Goal: Complete application form: Complete application form

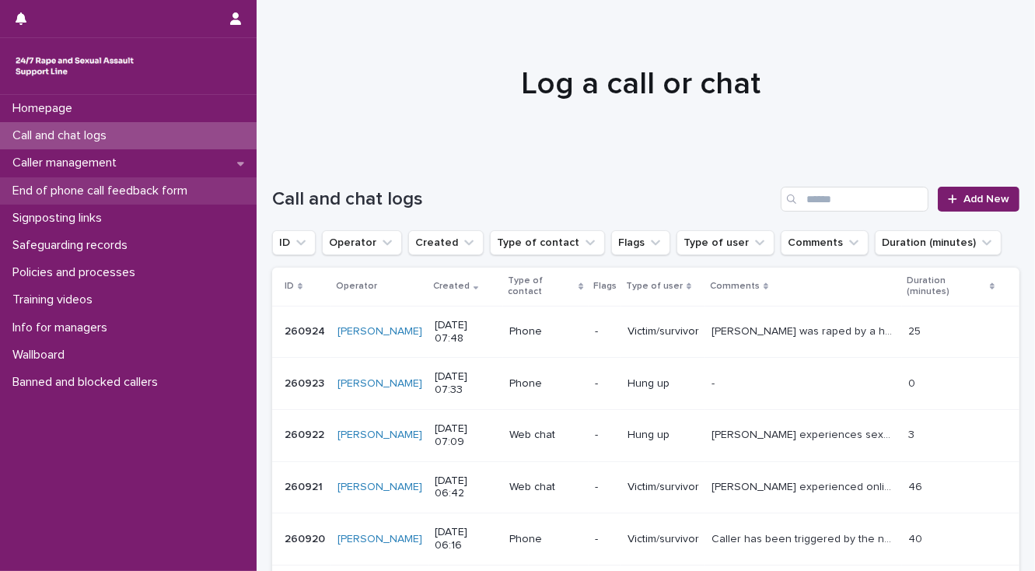
click at [152, 192] on p "End of phone call feedback form" at bounding box center [103, 190] width 194 height 15
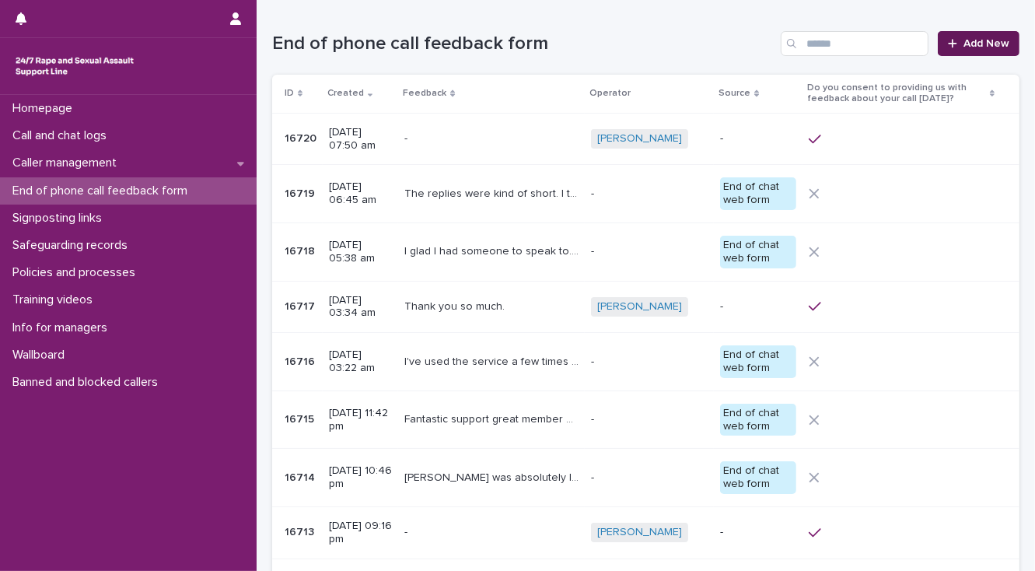
click at [978, 44] on span "Add New" at bounding box center [986, 43] width 46 height 11
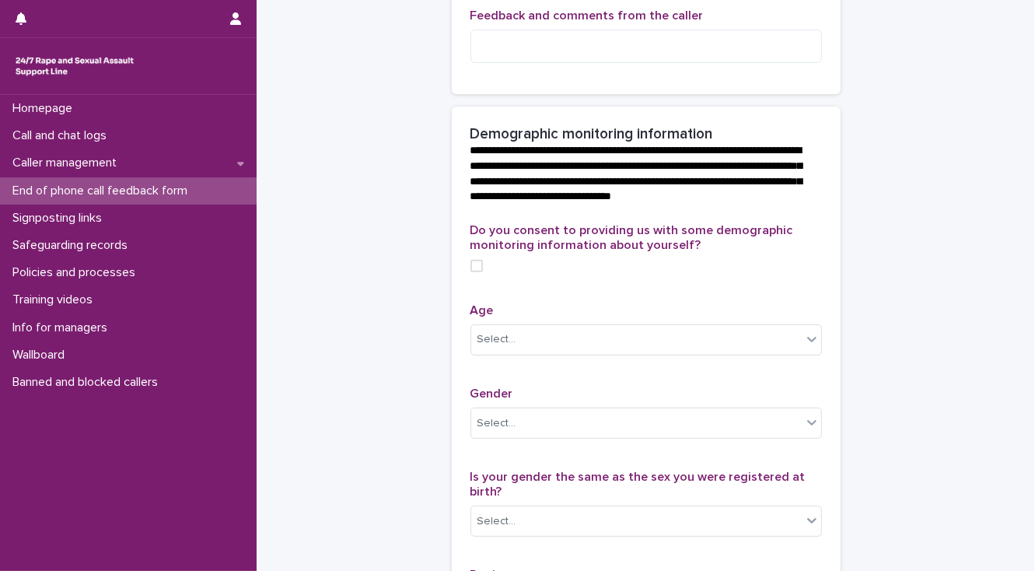
scroll to position [498, 0]
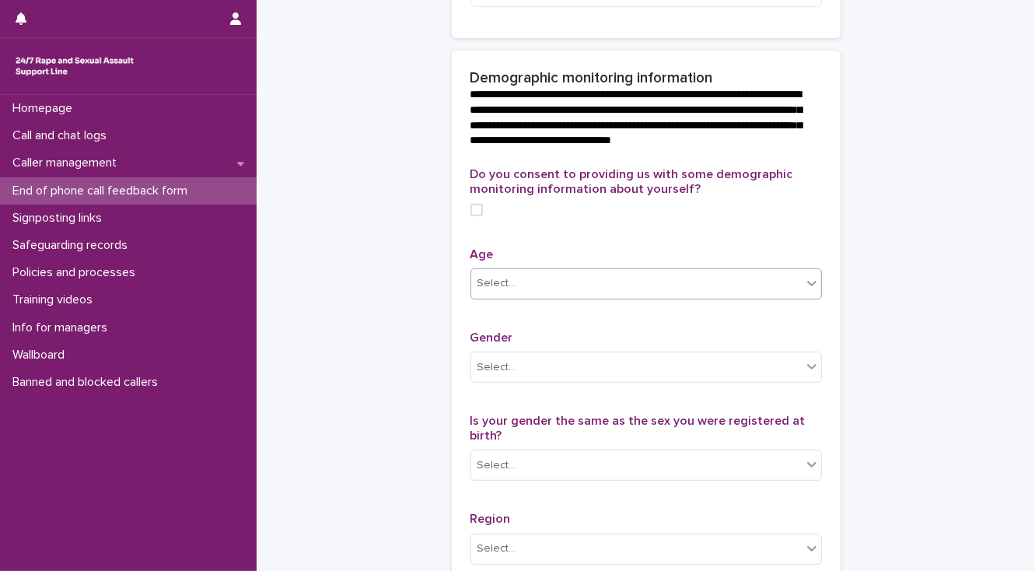
click at [502, 292] on div "Select..." at bounding box center [496, 283] width 39 height 16
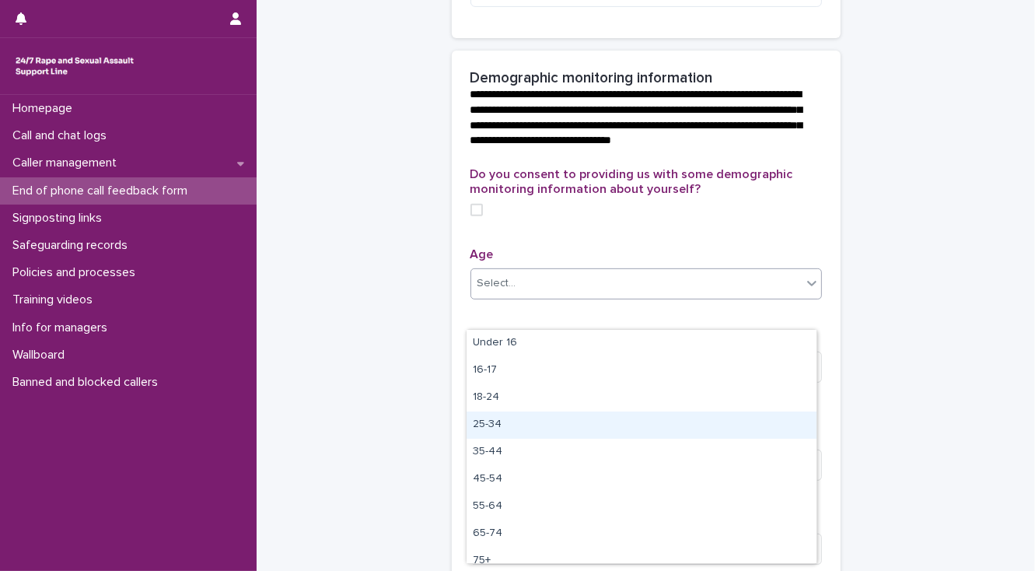
click at [505, 423] on div "25-34" at bounding box center [641, 424] width 350 height 27
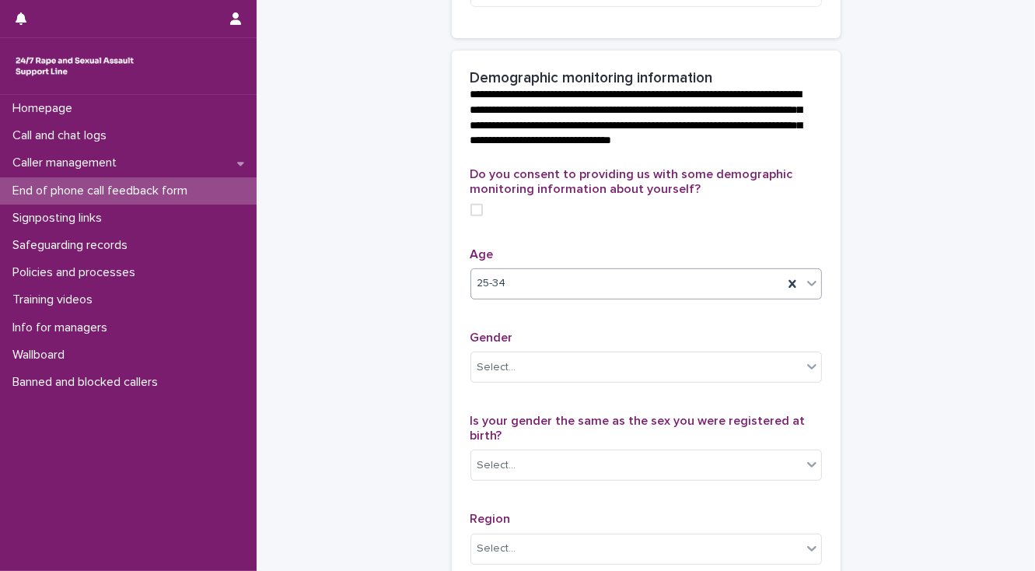
click at [473, 216] on span at bounding box center [476, 210] width 12 height 12
click at [513, 380] on div "Select..." at bounding box center [636, 368] width 330 height 26
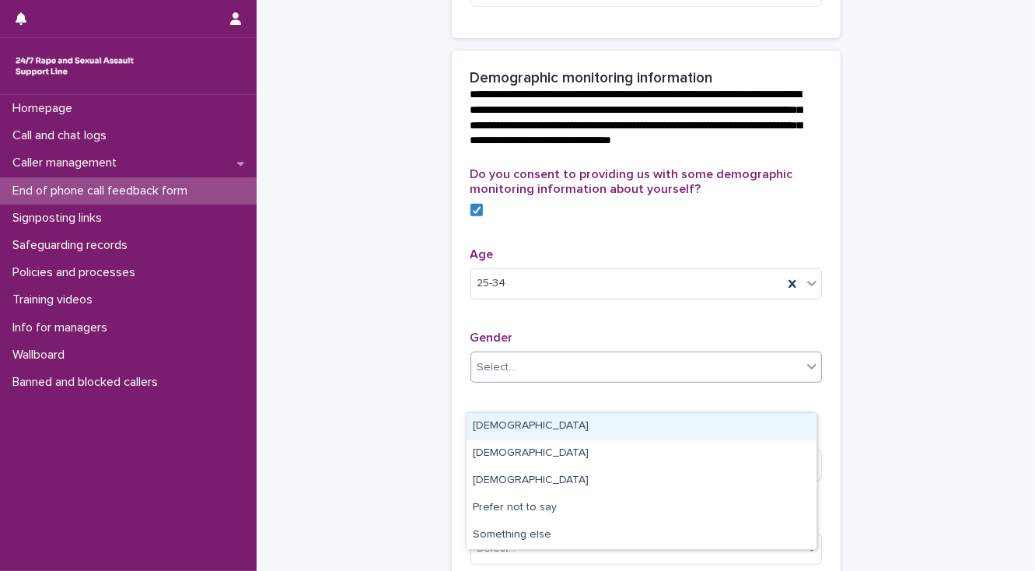
click at [514, 422] on div "[DEMOGRAPHIC_DATA]" at bounding box center [641, 426] width 350 height 27
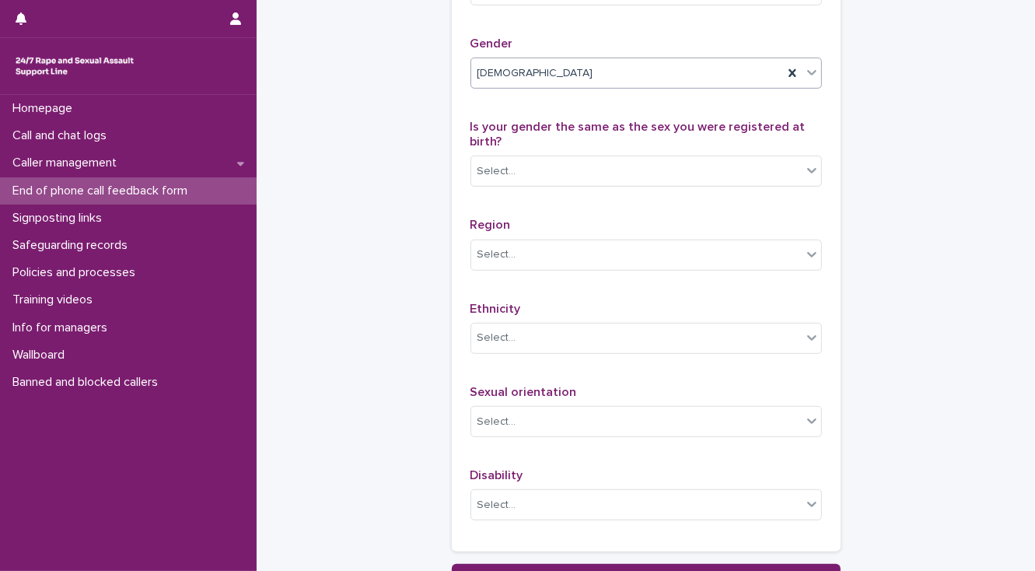
scroll to position [809, 0]
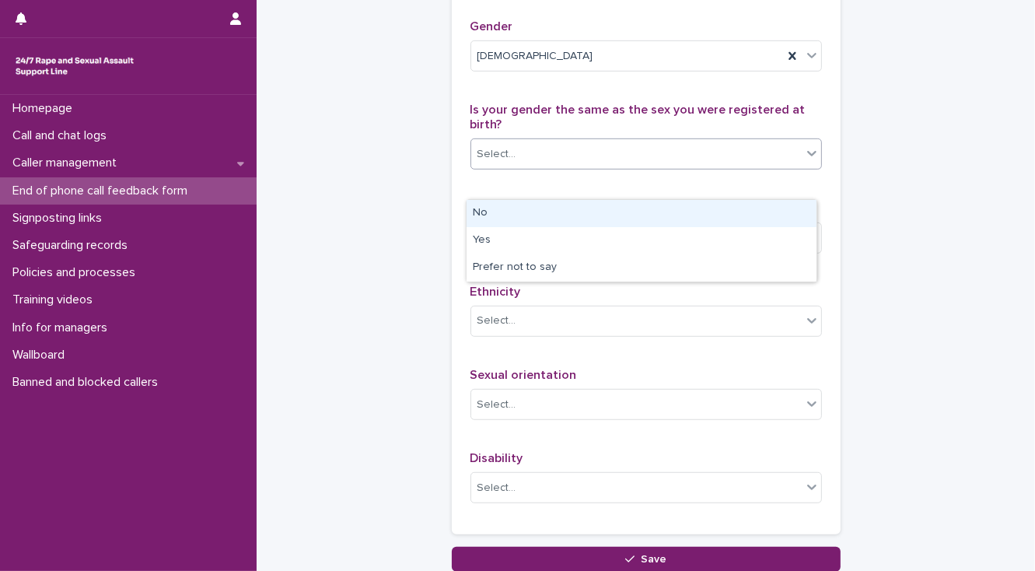
click at [486, 162] on div "Select..." at bounding box center [496, 154] width 39 height 16
click at [485, 214] on div "No" at bounding box center [641, 213] width 350 height 27
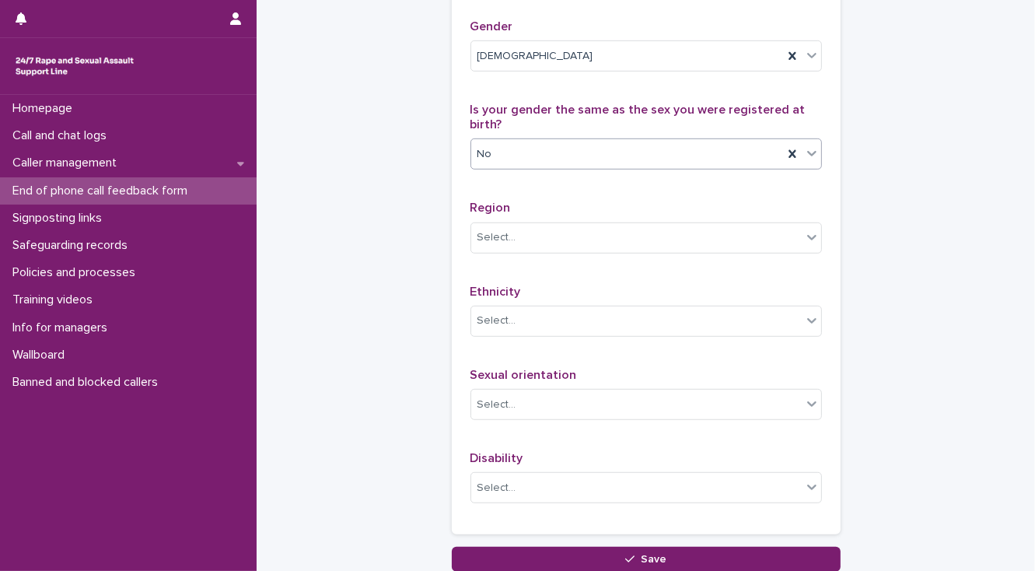
click at [485, 162] on span "No" at bounding box center [484, 154] width 15 height 16
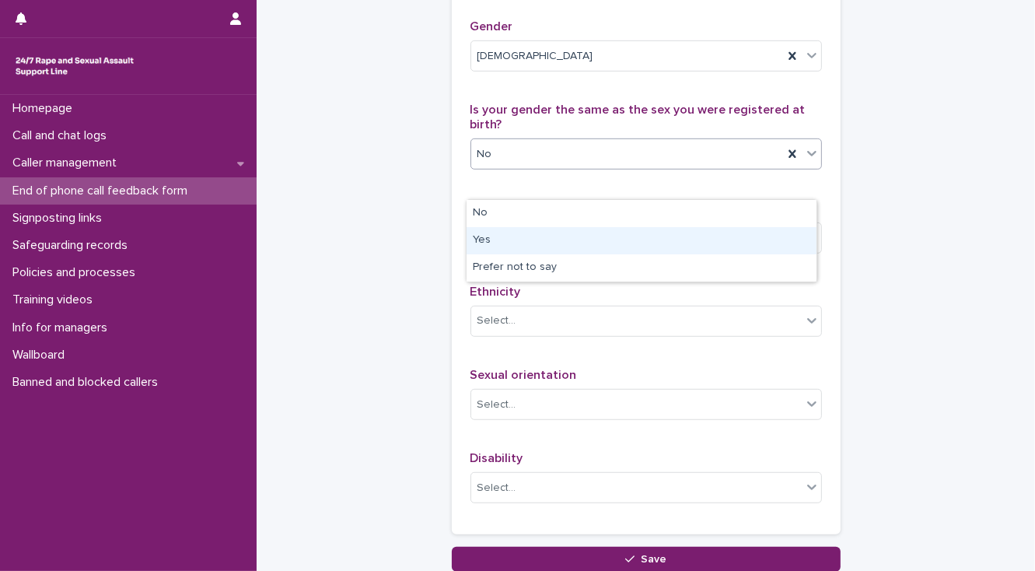
click at [495, 239] on div "Yes" at bounding box center [641, 240] width 350 height 27
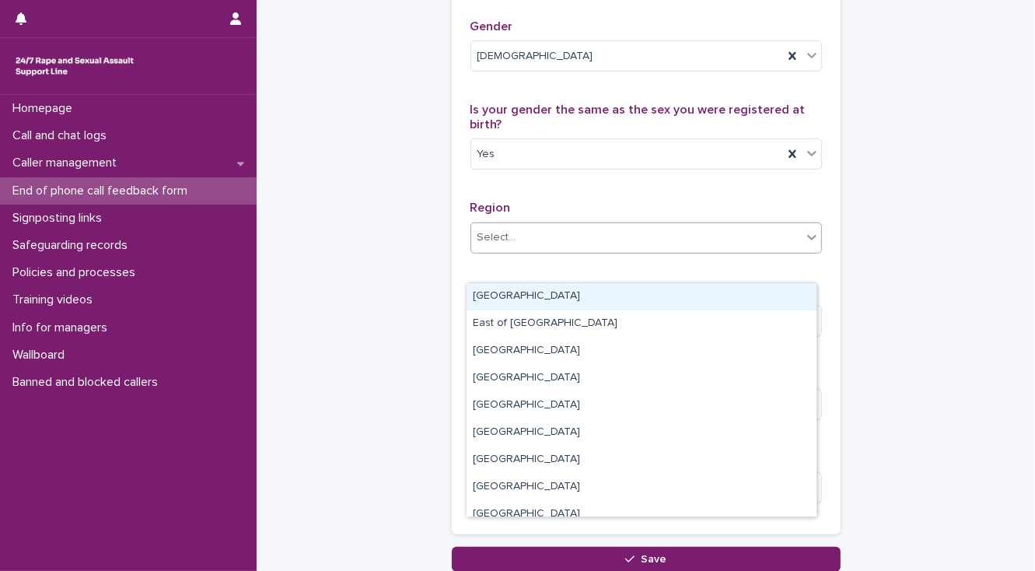
click at [494, 246] on div "Select..." at bounding box center [496, 237] width 39 height 16
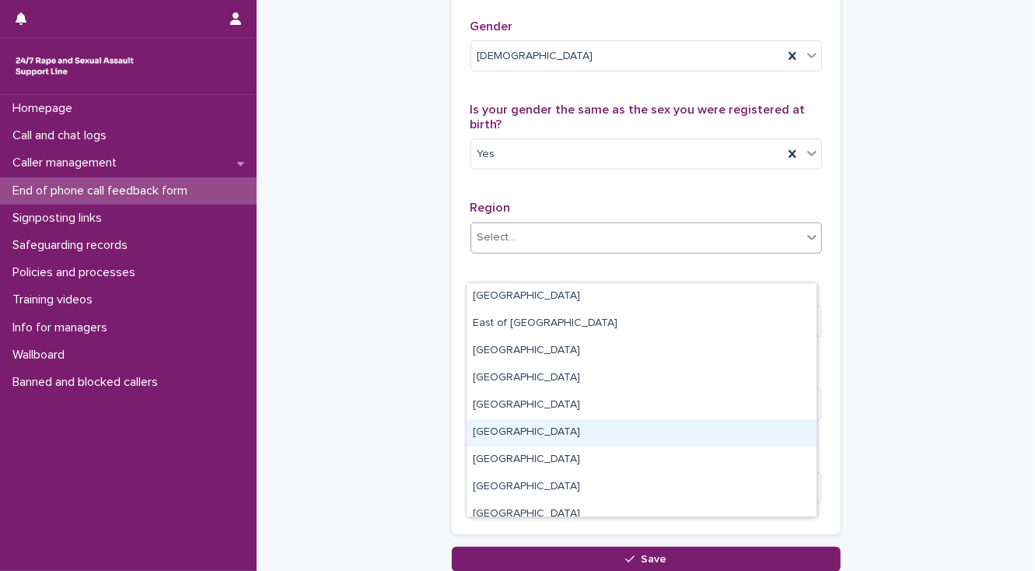
scroll to position [93, 0]
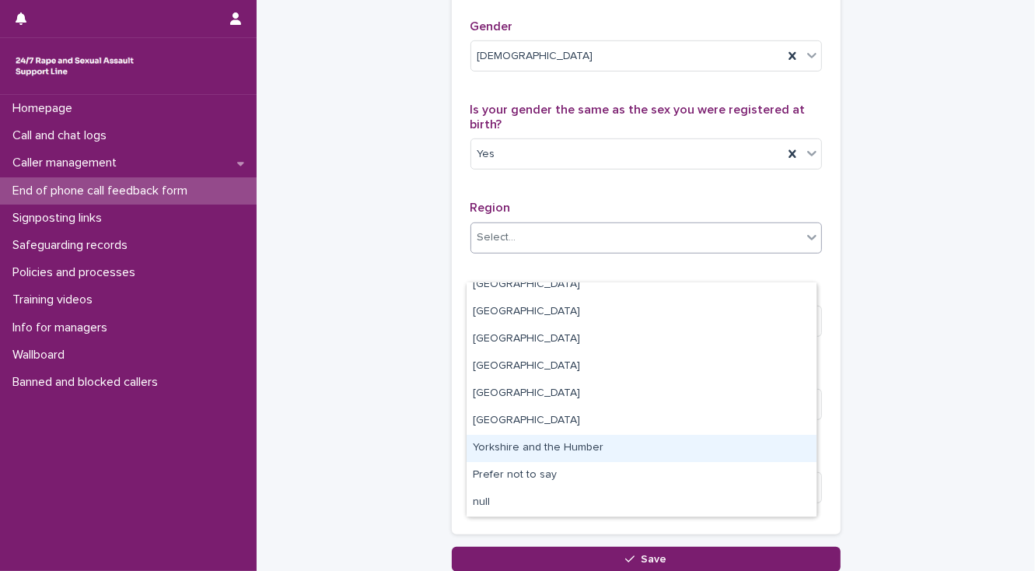
click at [529, 445] on div "Yorkshire and the Humber" at bounding box center [641, 448] width 350 height 27
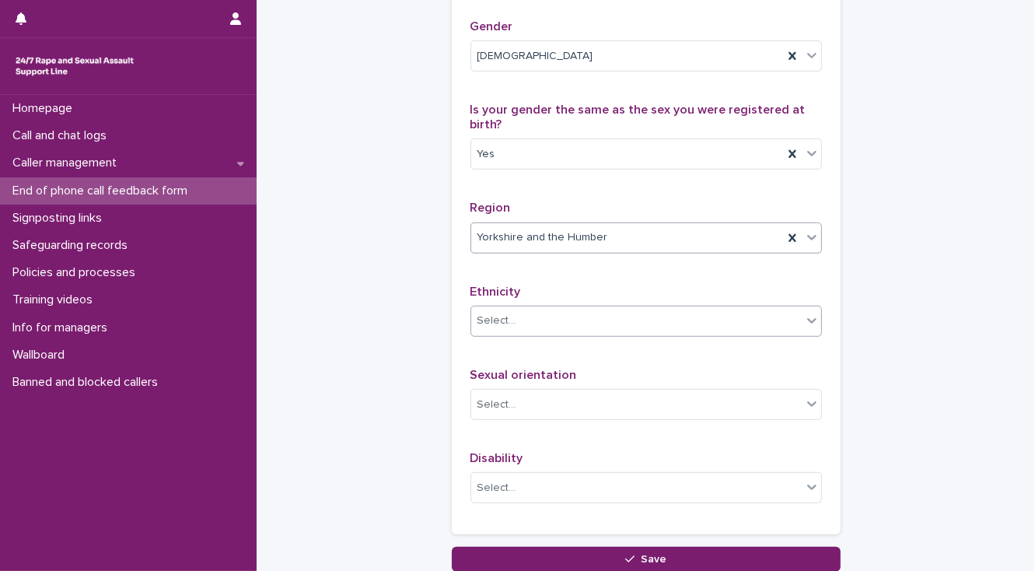
click at [522, 334] on div "Select..." at bounding box center [636, 321] width 330 height 26
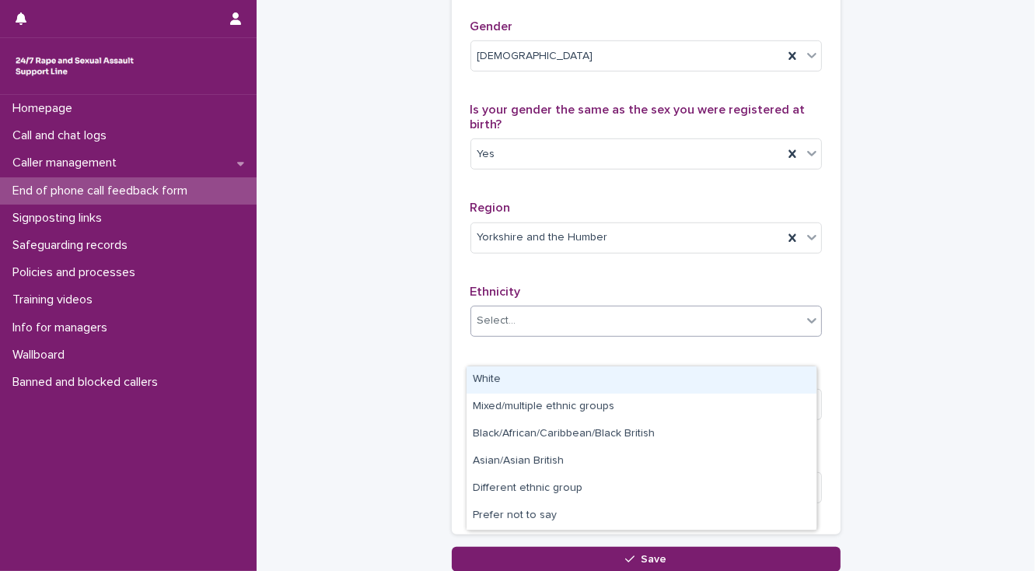
click at [505, 374] on div "White" at bounding box center [641, 379] width 350 height 27
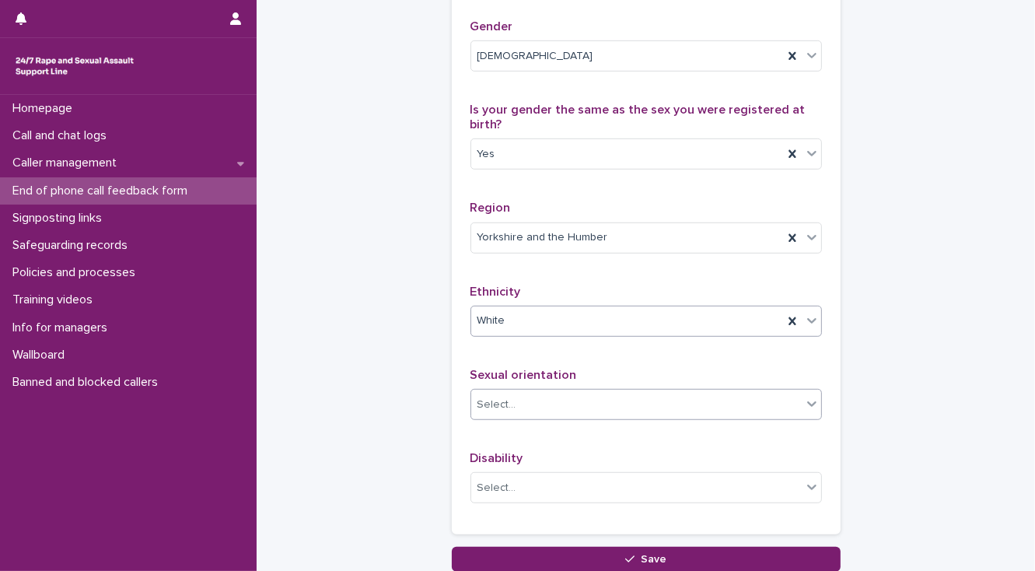
click at [521, 417] on div "Select..." at bounding box center [636, 405] width 330 height 26
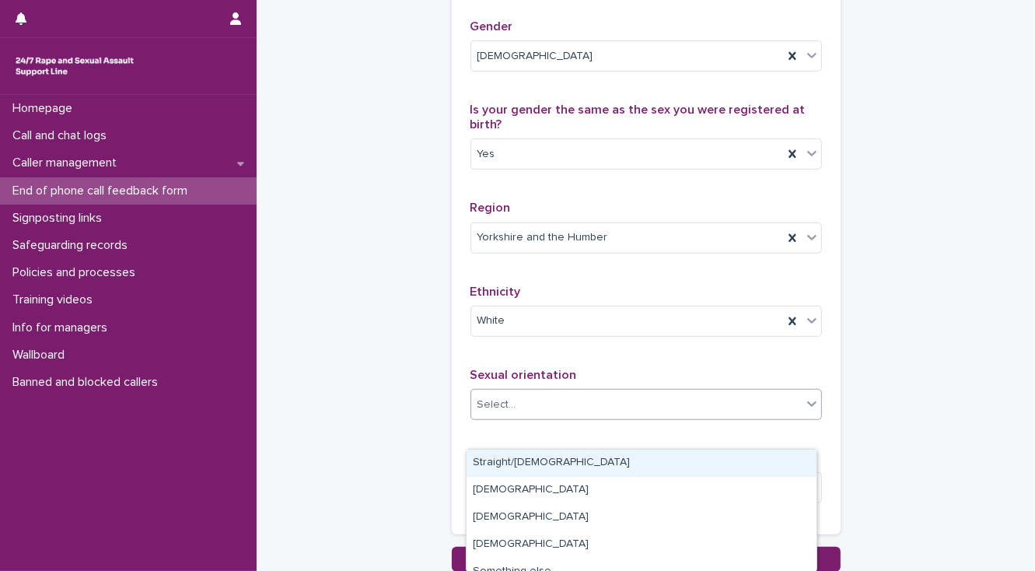
click at [528, 463] on div "Straight/[DEMOGRAPHIC_DATA]" at bounding box center [641, 462] width 350 height 27
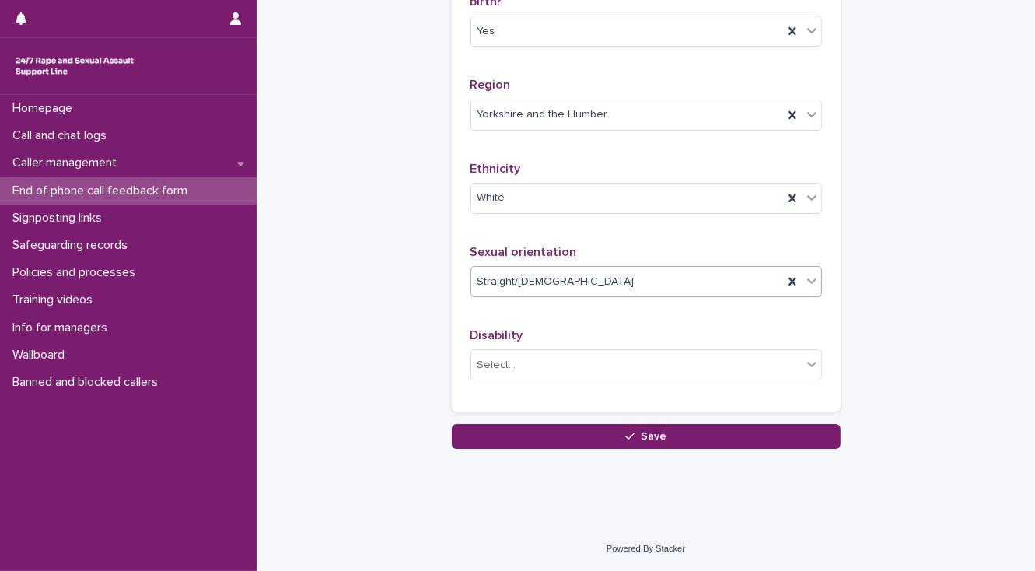
scroll to position [959, 0]
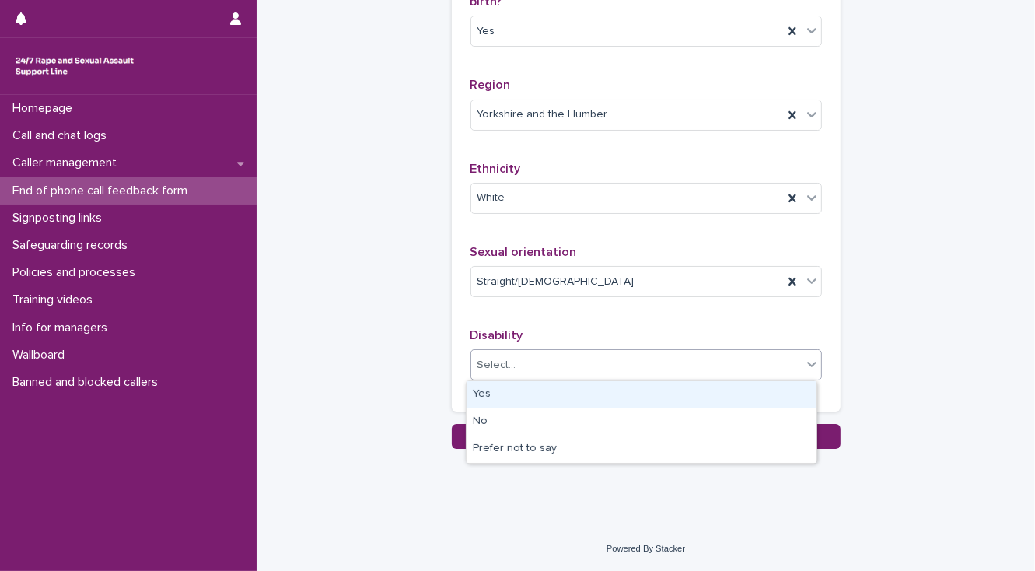
click at [533, 365] on div "Select..." at bounding box center [636, 365] width 330 height 26
click at [511, 393] on div "Yes" at bounding box center [641, 394] width 350 height 27
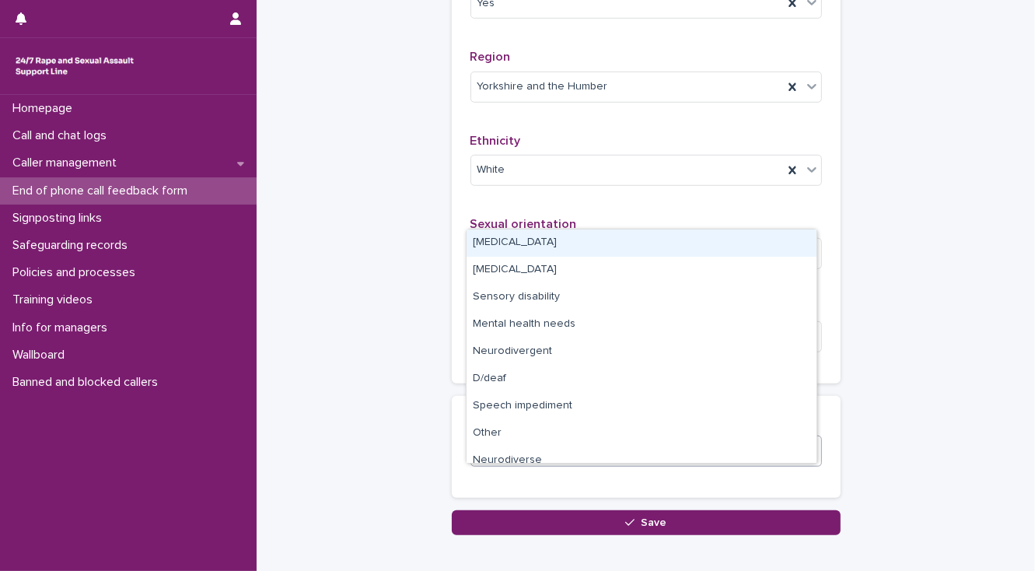
click at [507, 459] on div "Select..." at bounding box center [496, 451] width 39 height 16
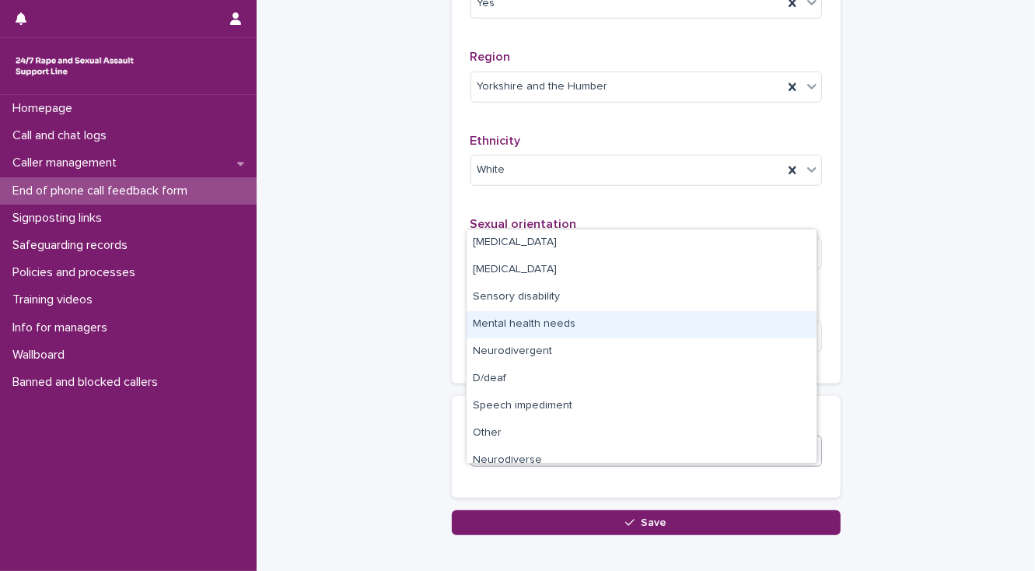
drag, startPoint x: 526, startPoint y: 339, endPoint x: 526, endPoint y: 326, distance: 13.2
click at [526, 326] on div "Mental health needs" at bounding box center [641, 324] width 350 height 27
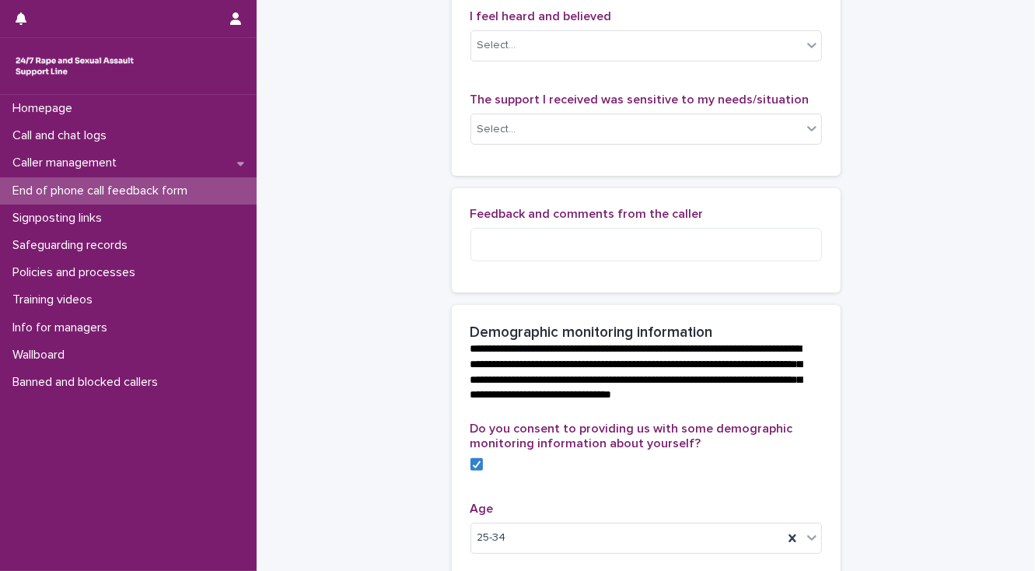
scroll to position [89, 0]
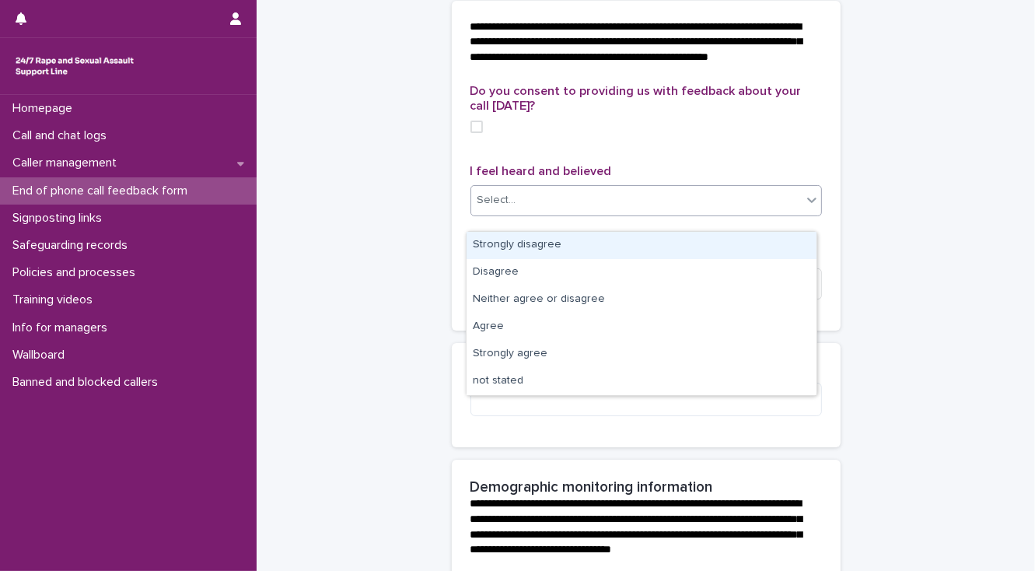
click at [507, 208] on div "Select..." at bounding box center [496, 200] width 39 height 16
click at [473, 133] on span at bounding box center [476, 127] width 12 height 12
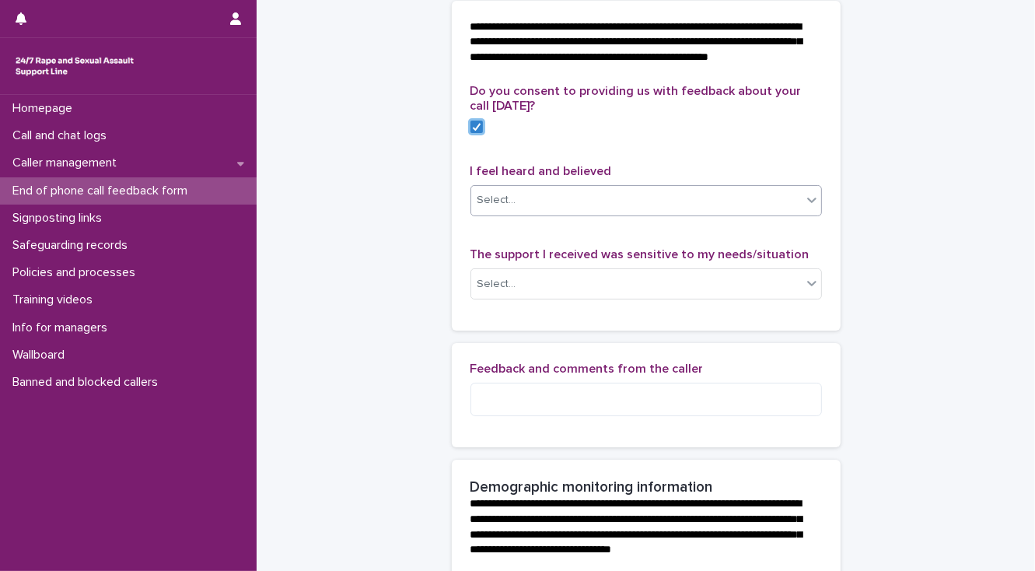
click at [487, 208] on div "Select..." at bounding box center [496, 200] width 39 height 16
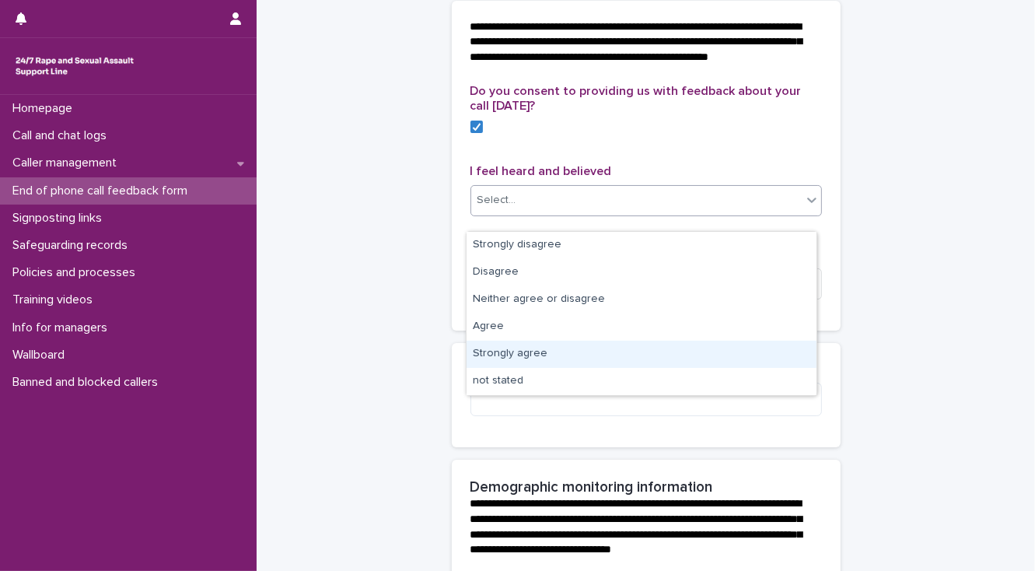
click at [498, 350] on div "Strongly agree" at bounding box center [641, 354] width 350 height 27
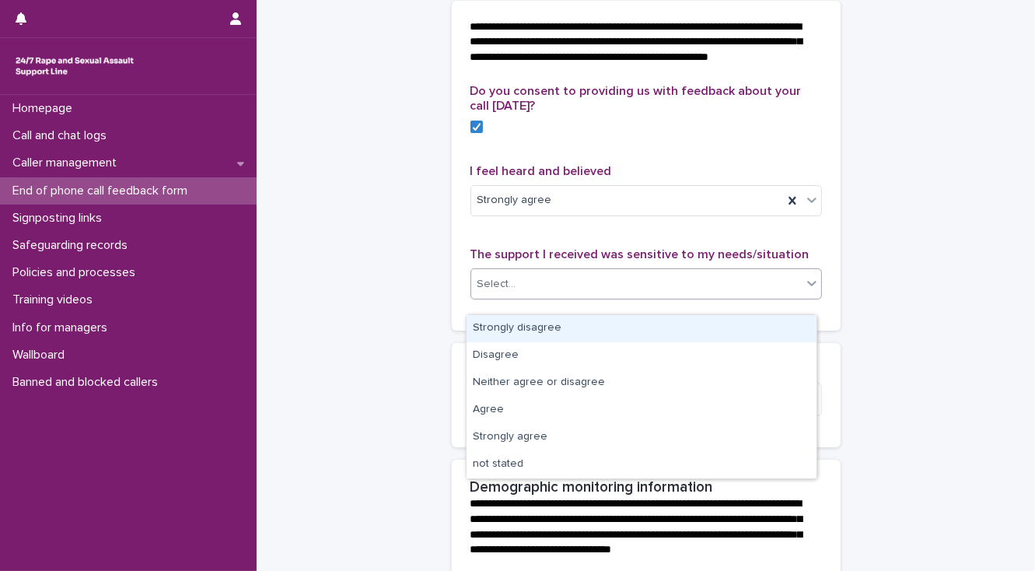
click at [487, 292] on div "Select..." at bounding box center [496, 284] width 39 height 16
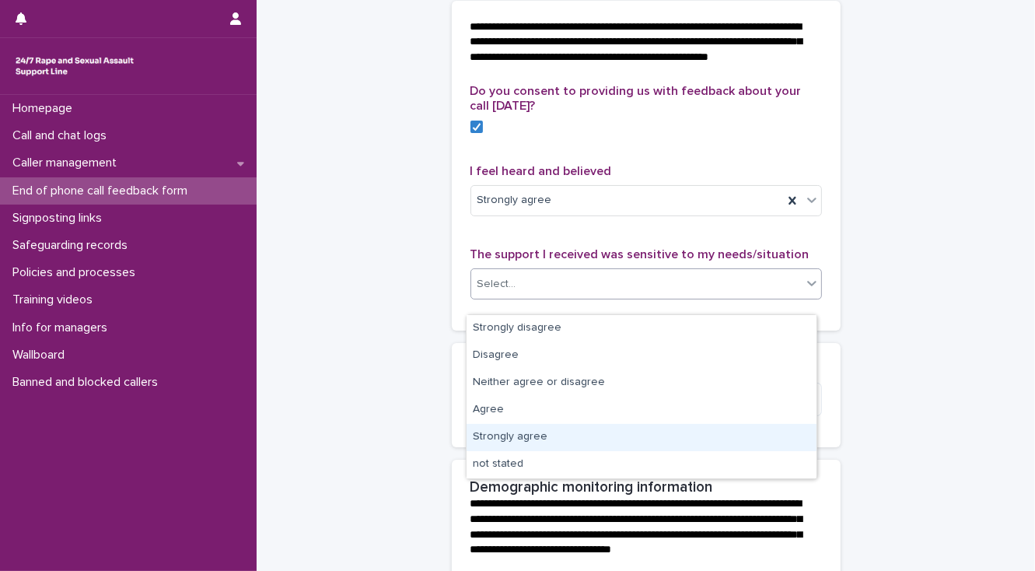
click at [504, 434] on div "Strongly agree" at bounding box center [641, 437] width 350 height 27
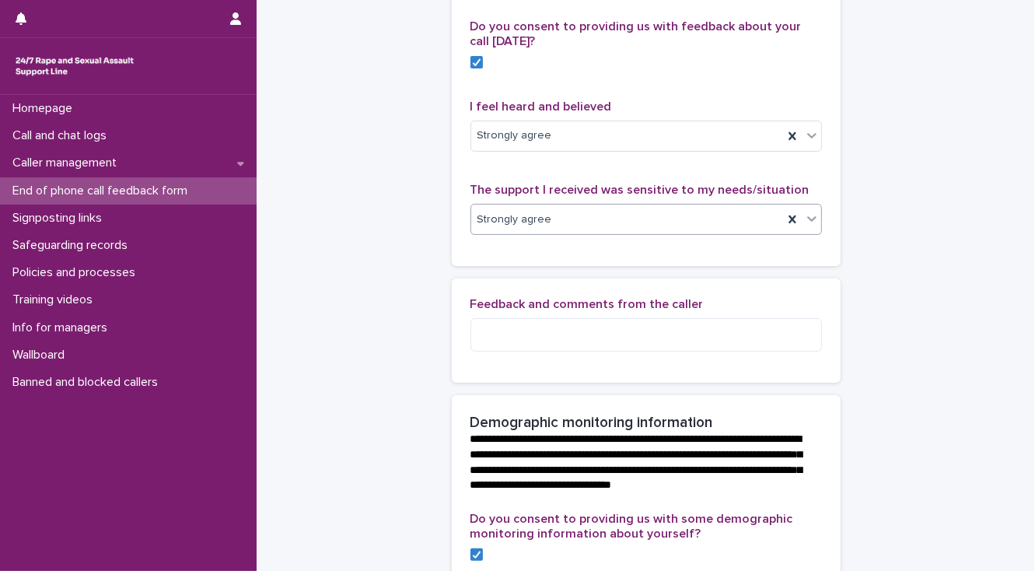
scroll to position [151, 0]
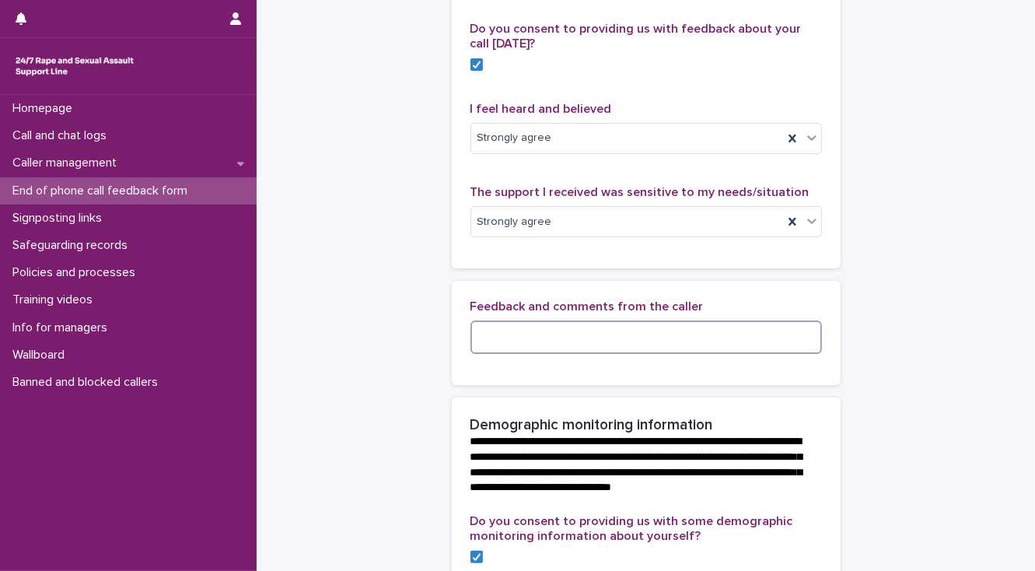
click at [479, 345] on textarea at bounding box center [645, 336] width 351 height 33
paste textarea "**********"
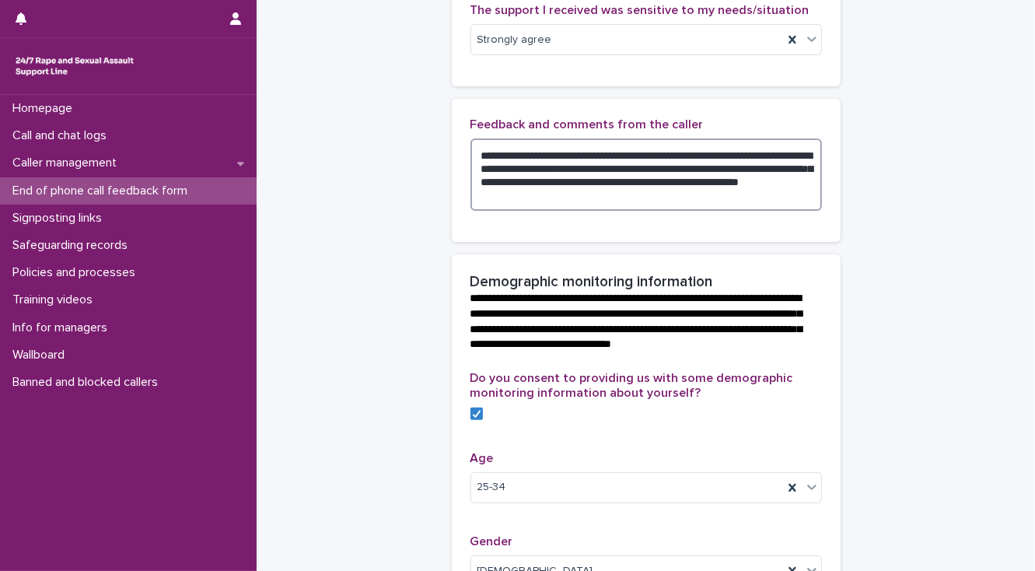
scroll to position [337, 0]
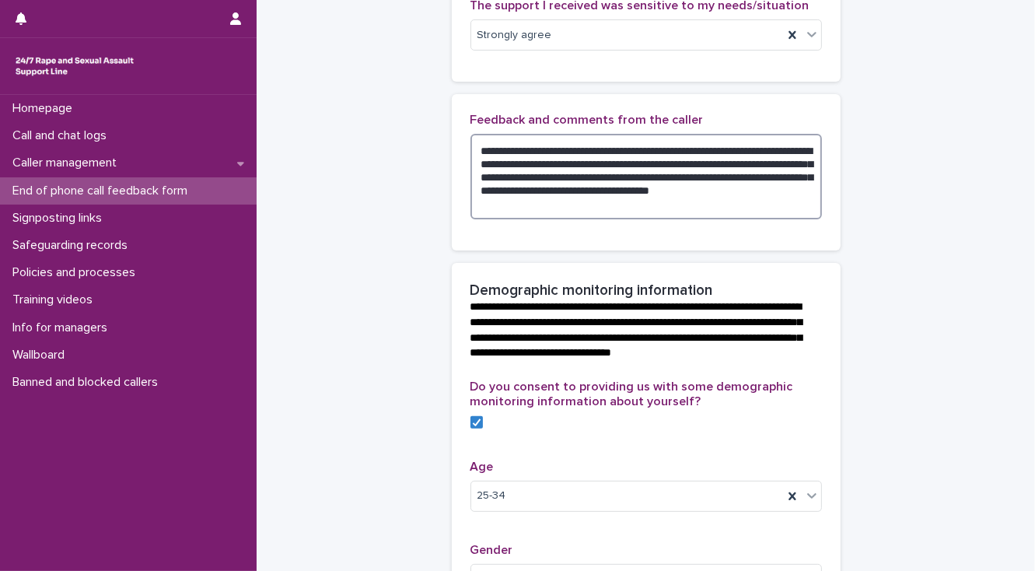
drag, startPoint x: 546, startPoint y: 218, endPoint x: 475, endPoint y: 162, distance: 90.2
click at [475, 162] on textarea "**********" at bounding box center [645, 177] width 351 height 86
type textarea "**********"
click at [390, 138] on div "**********" at bounding box center [645, 437] width 747 height 1546
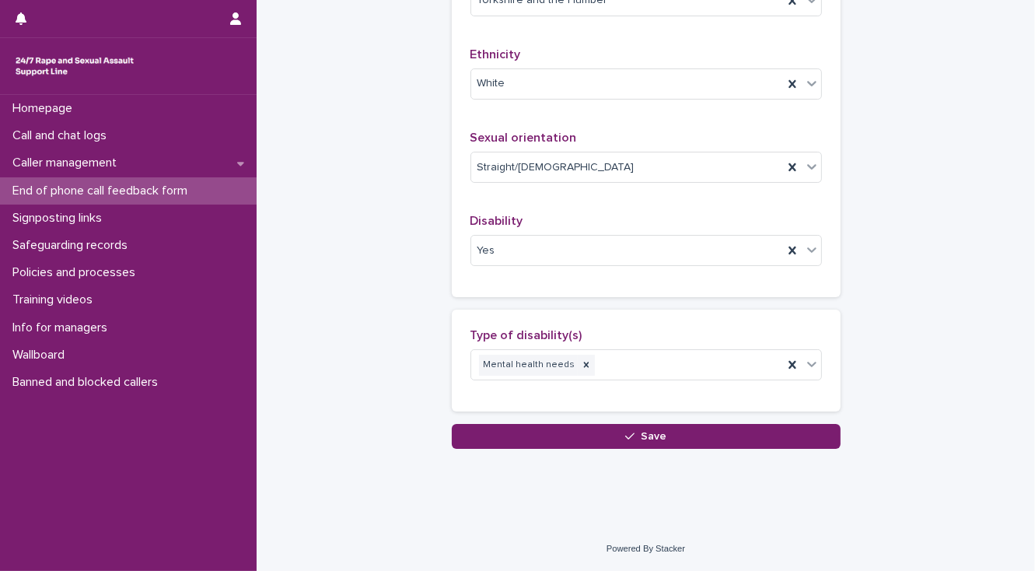
scroll to position [1126, 0]
click at [457, 426] on button "Save" at bounding box center [646, 436] width 389 height 25
